Goal: Information Seeking & Learning: Learn about a topic

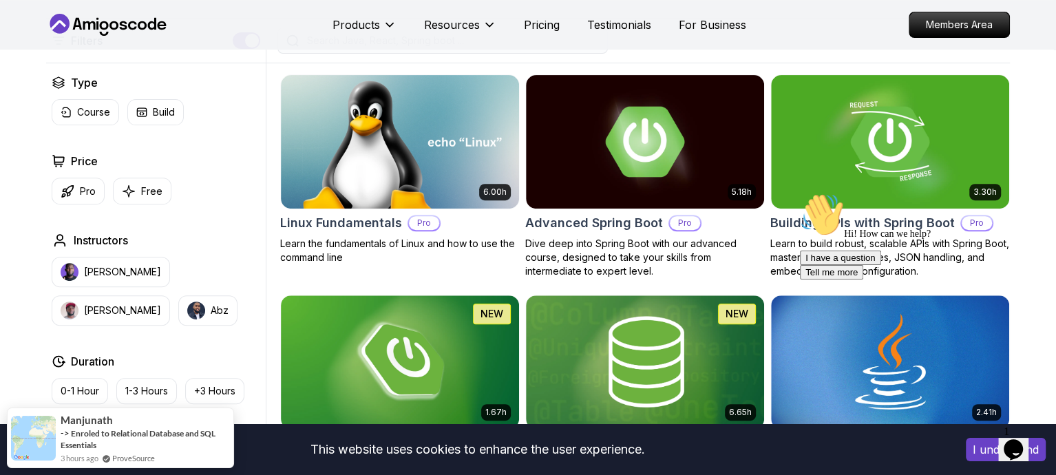
scroll to position [359, 0]
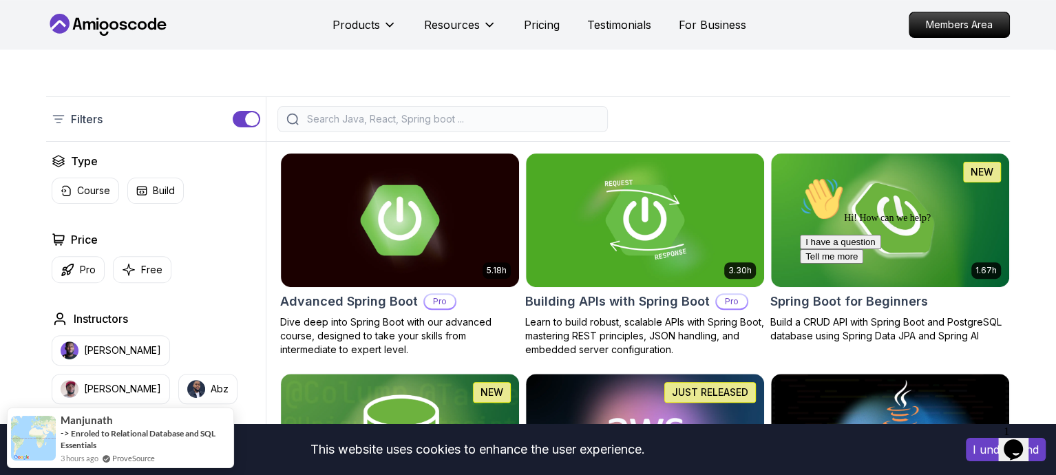
scroll to position [273, 0]
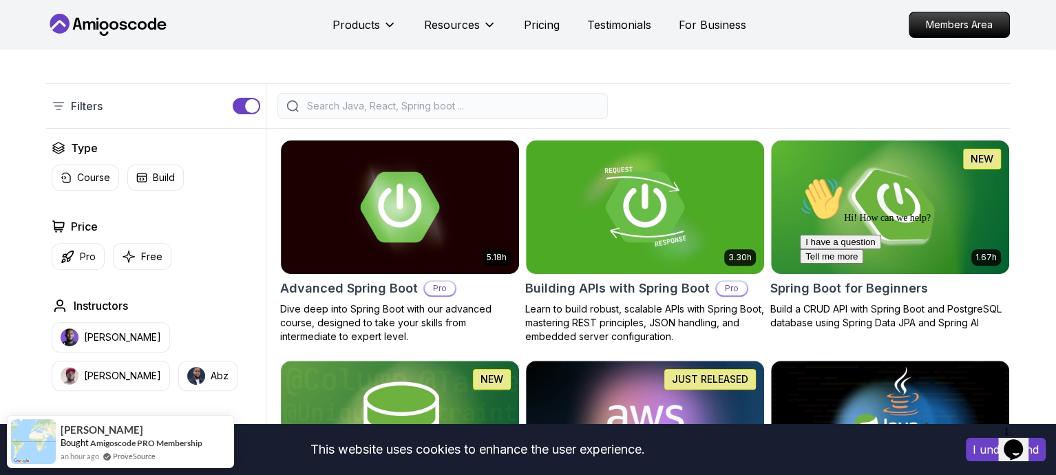
click at [896, 195] on div "Hi! How can we help? I have a question Tell me more" at bounding box center [924, 220] width 248 height 87
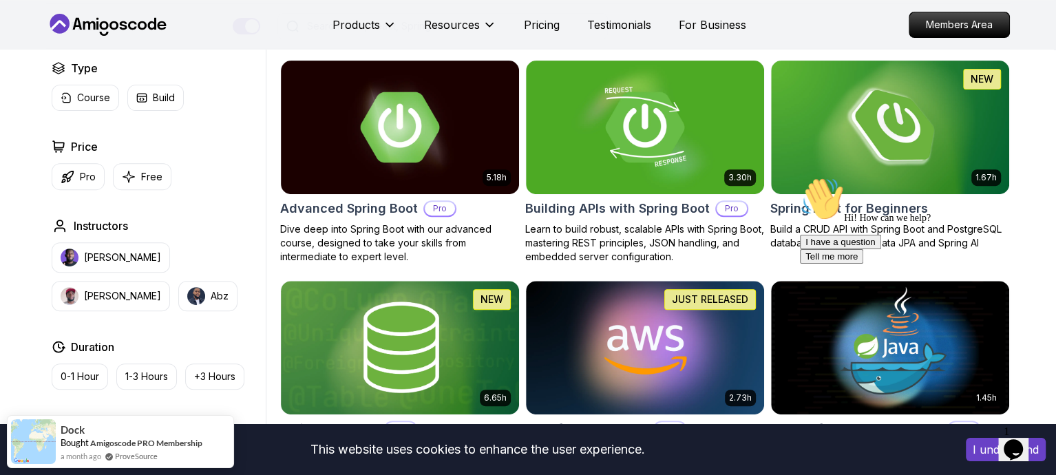
scroll to position [354, 0]
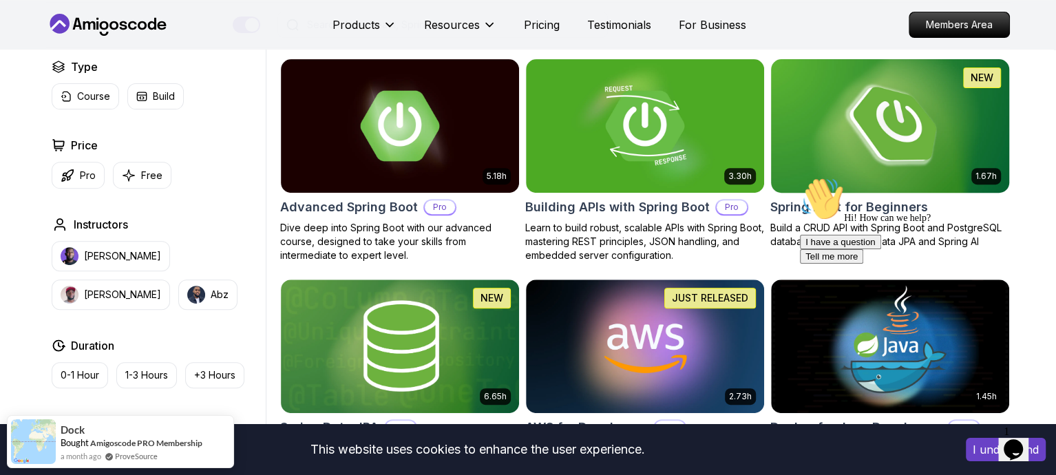
click at [919, 123] on img at bounding box center [890, 126] width 250 height 140
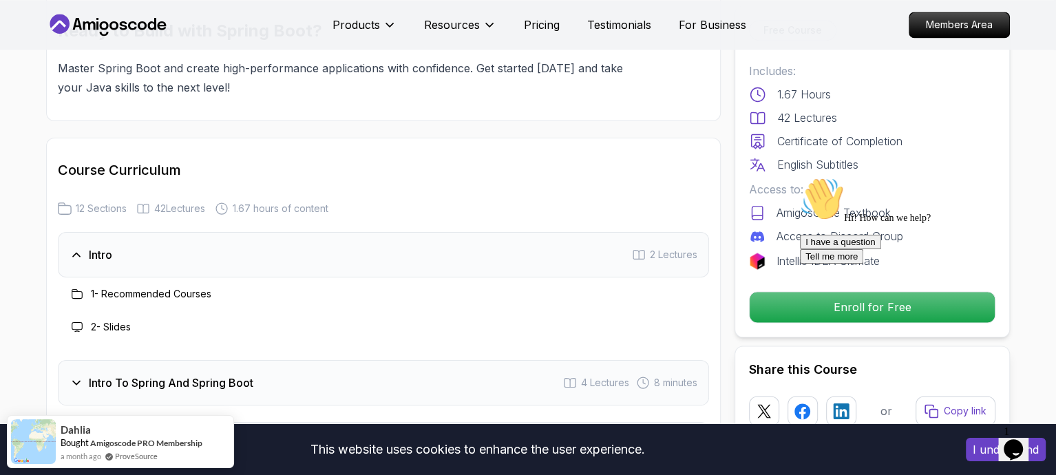
scroll to position [1601, 0]
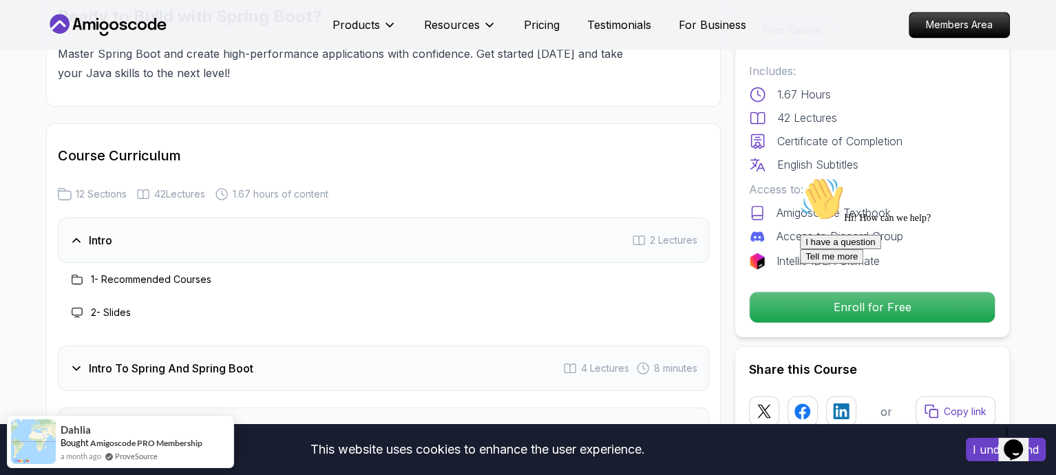
click at [72, 361] on icon at bounding box center [77, 368] width 14 height 14
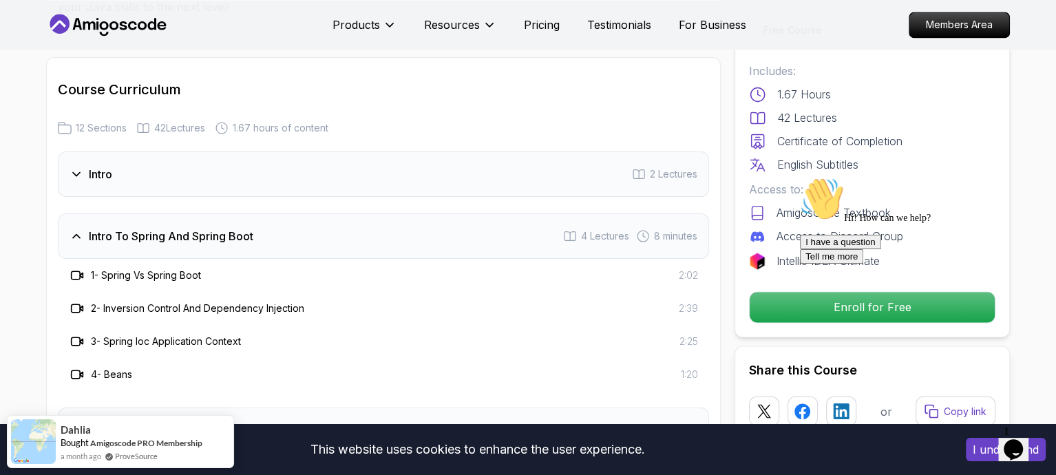
scroll to position [1670, 0]
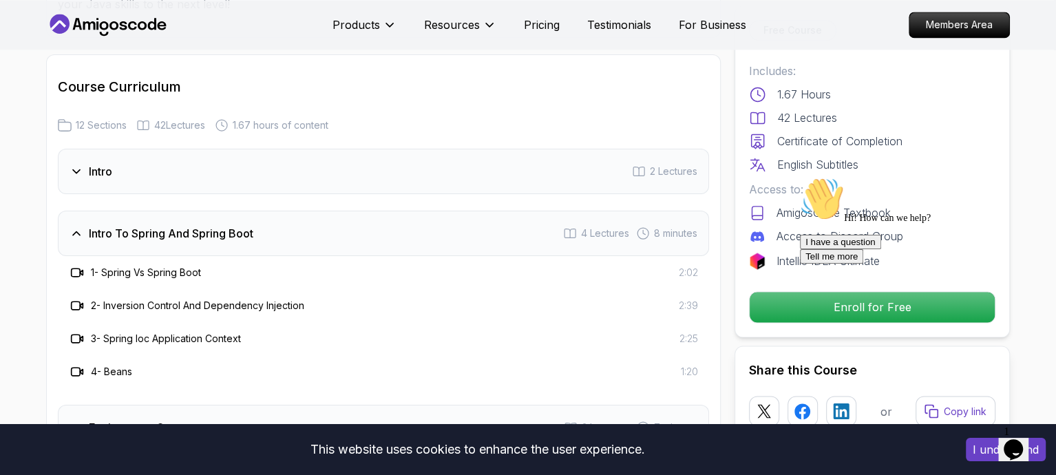
click at [131, 419] on h3 "Environment Setup" at bounding box center [138, 427] width 98 height 17
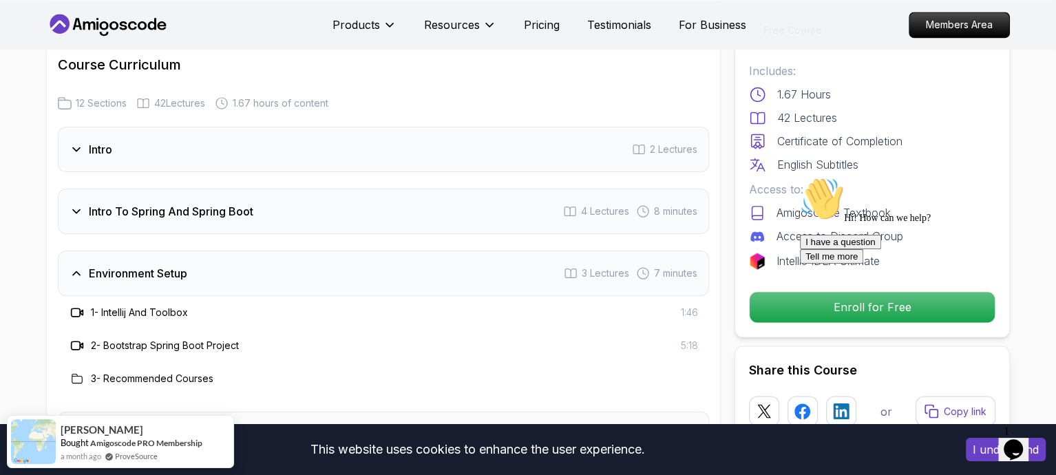
scroll to position [1692, 0]
